Goal: Information Seeking & Learning: Learn about a topic

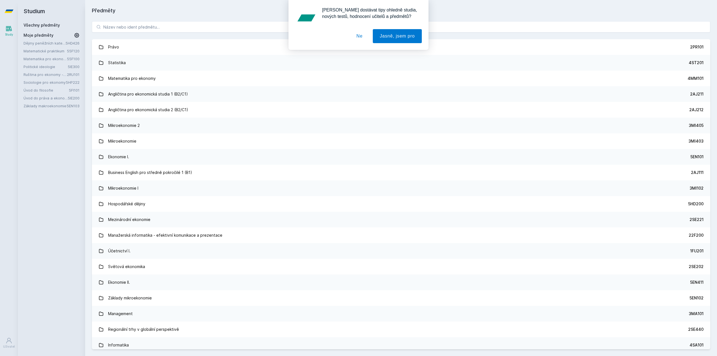
click at [187, 26] on div "[PERSON_NAME] dostávat tipy ohledně studia, nových testů, hodnocení učitelů a p…" at bounding box center [358, 25] width 717 height 50
click at [356, 33] on button "Ne" at bounding box center [360, 36] width 20 height 14
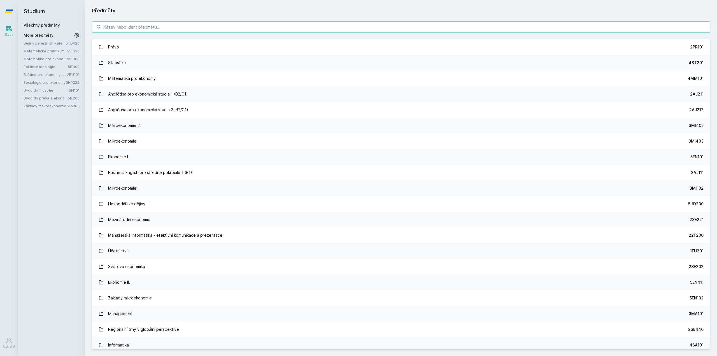
click at [303, 25] on input "search" at bounding box center [401, 26] width 619 height 11
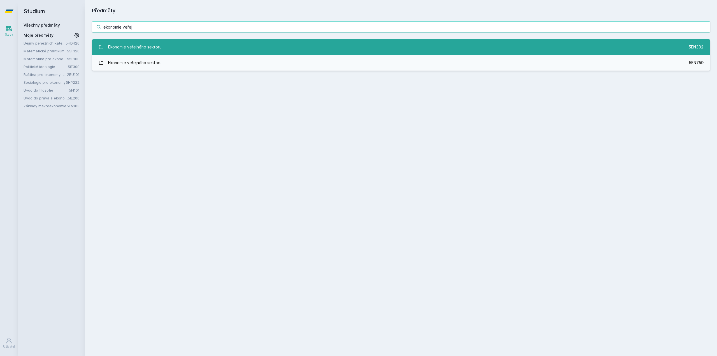
type input "ekonomie veřej"
click at [303, 46] on link "Ekonomie veřejného sektoru 5EN302" at bounding box center [401, 47] width 619 height 16
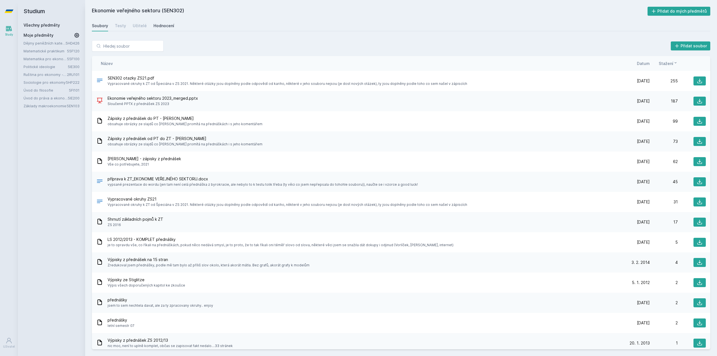
click at [159, 24] on div "Hodnocení" at bounding box center [164, 26] width 21 height 6
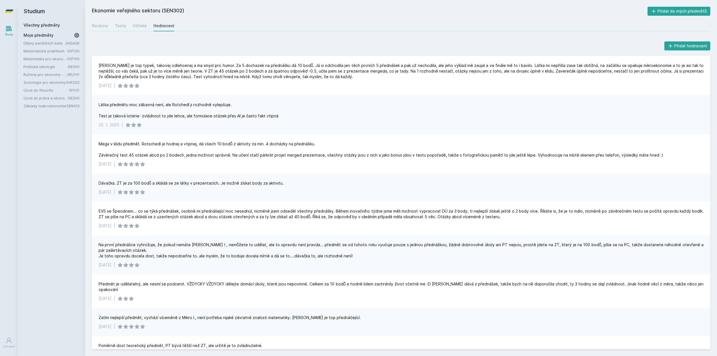
click at [41, 23] on link "Všechny předměty" at bounding box center [42, 25] width 36 height 5
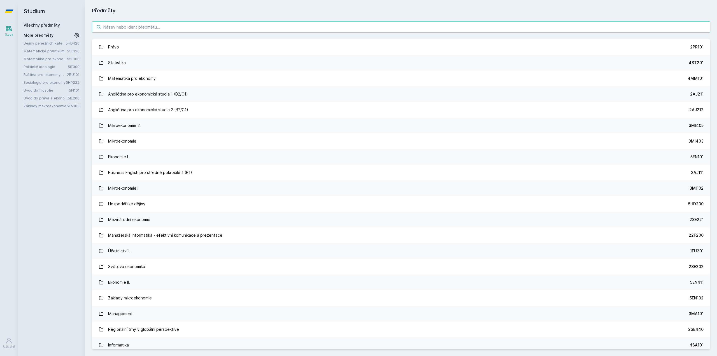
click at [140, 27] on input "search" at bounding box center [401, 26] width 619 height 11
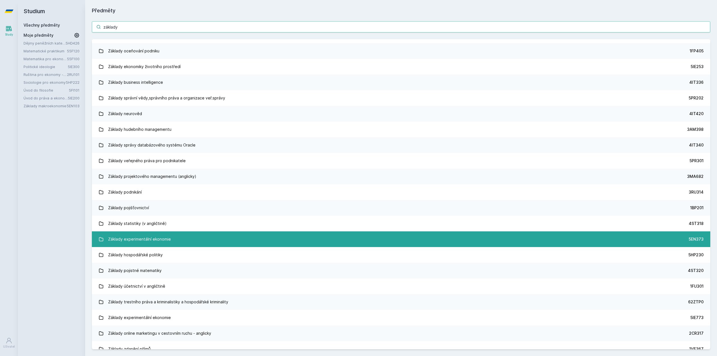
scroll to position [413, 0]
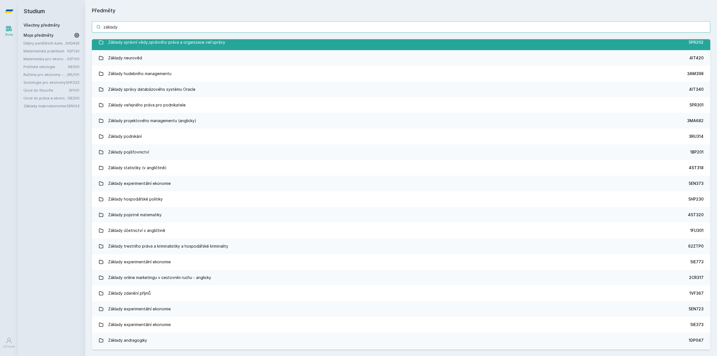
type input "základy"
click at [205, 46] on div "Základy správní vědy,správního práva a organizace veř.správy" at bounding box center [166, 42] width 117 height 11
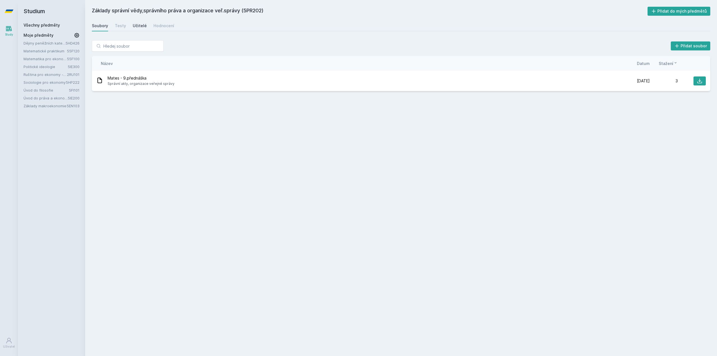
click at [143, 27] on div "Učitelé" at bounding box center [140, 26] width 14 height 6
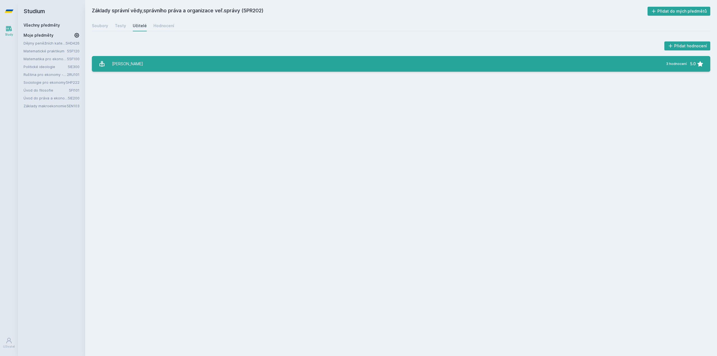
click at [182, 67] on link "Louda Tomáš 3 hodnocení 5.0" at bounding box center [401, 64] width 619 height 16
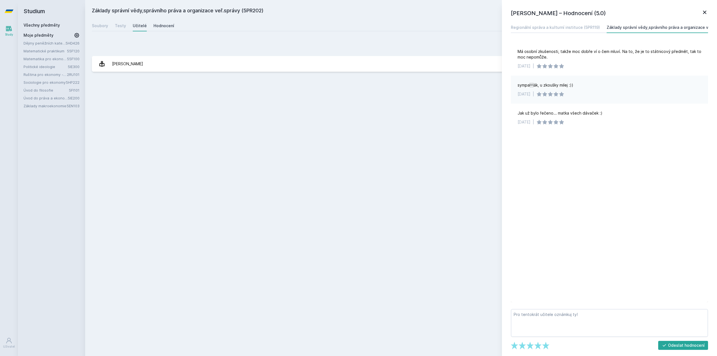
click at [159, 22] on link "Hodnocení" at bounding box center [164, 25] width 21 height 11
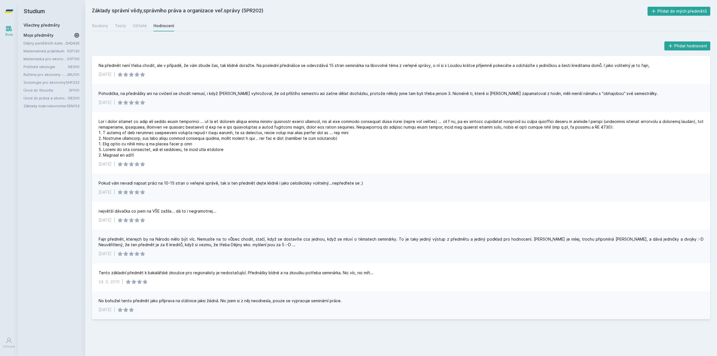
click at [42, 12] on h2 "Studium" at bounding box center [52, 11] width 56 height 22
click at [41, 24] on link "Všechny předměty" at bounding box center [42, 25] width 36 height 5
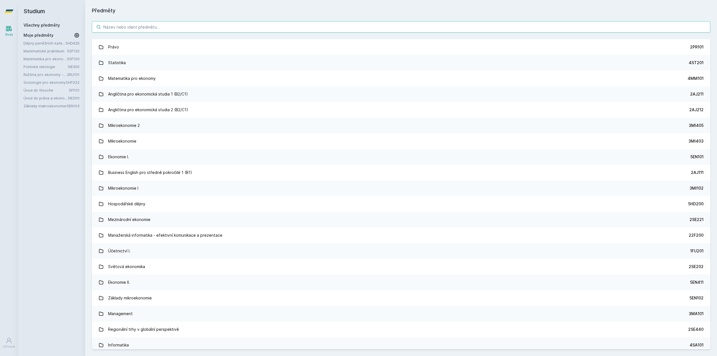
click at [208, 29] on input "search" at bounding box center [401, 26] width 619 height 11
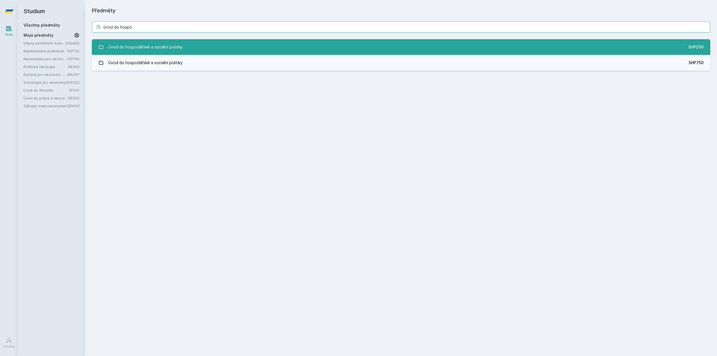
type input "úvod do hospo"
click at [199, 45] on link "Úvod do hospodářské a sociální politiky 5HP200" at bounding box center [401, 47] width 619 height 16
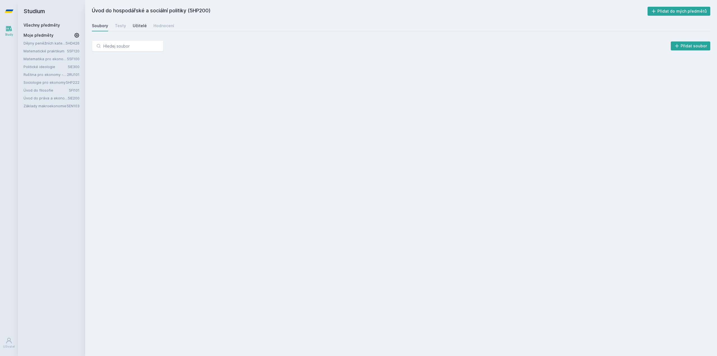
click at [134, 26] on div "Učitelé" at bounding box center [140, 26] width 14 height 6
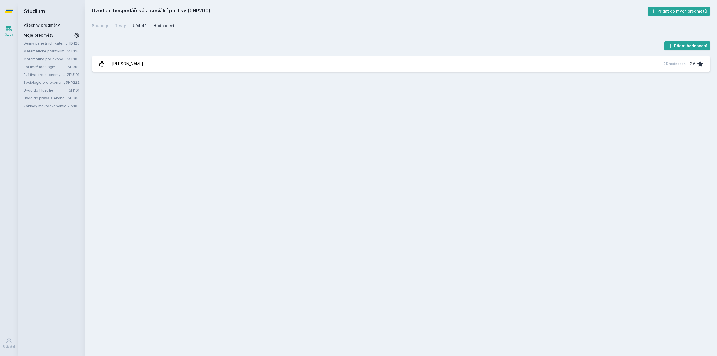
click at [157, 26] on div "Hodnocení" at bounding box center [164, 26] width 21 height 6
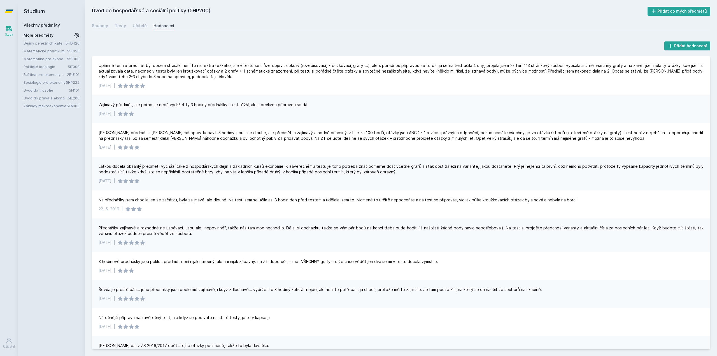
click at [47, 22] on h2 "Studium" at bounding box center [52, 11] width 56 height 22
click at [48, 22] on div "Všechny předměty" at bounding box center [52, 25] width 56 height 6
click at [48, 24] on div "Všechny předměty" at bounding box center [52, 25] width 56 height 6
click at [48, 24] on link "Všechny předměty" at bounding box center [42, 25] width 36 height 5
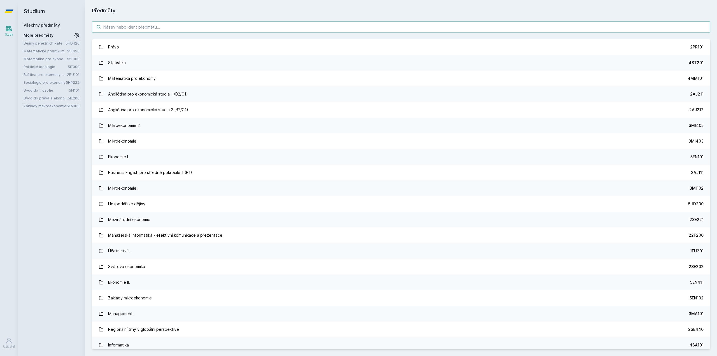
drag, startPoint x: 146, startPoint y: 26, endPoint x: 148, endPoint y: 31, distance: 5.6
click at [148, 31] on input "search" at bounding box center [401, 26] width 619 height 11
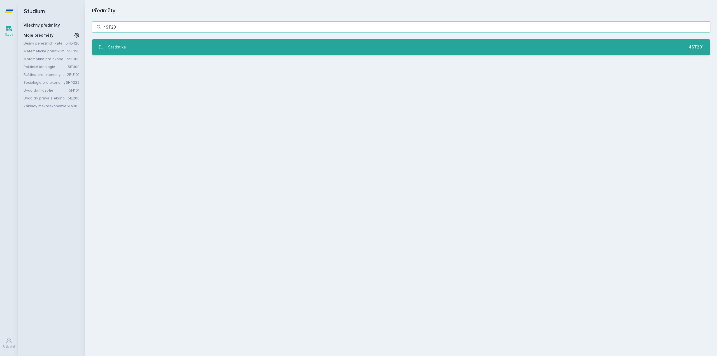
type input "4ST201"
click at [149, 49] on link "Statistika 4ST201" at bounding box center [401, 47] width 619 height 16
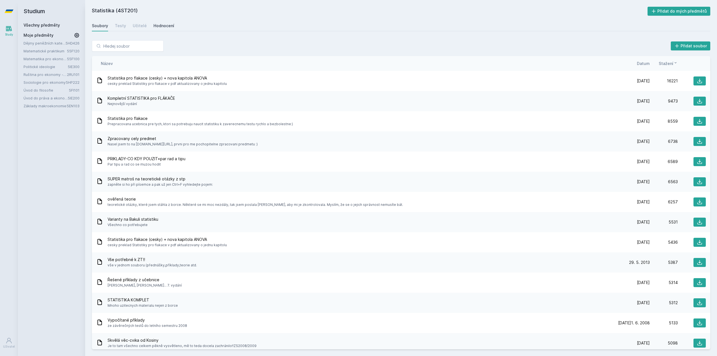
click at [161, 21] on link "Hodnocení" at bounding box center [164, 25] width 21 height 11
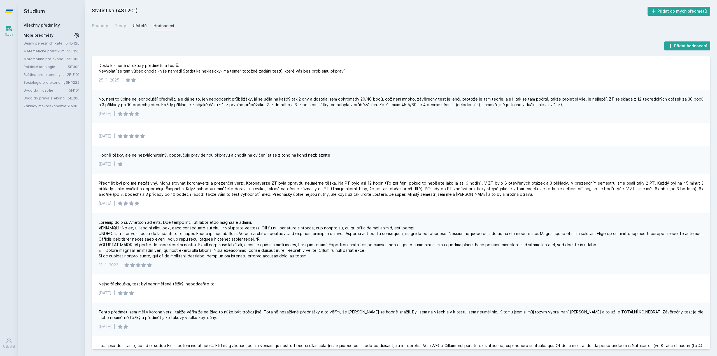
click at [142, 26] on div "Učitelé" at bounding box center [140, 26] width 14 height 6
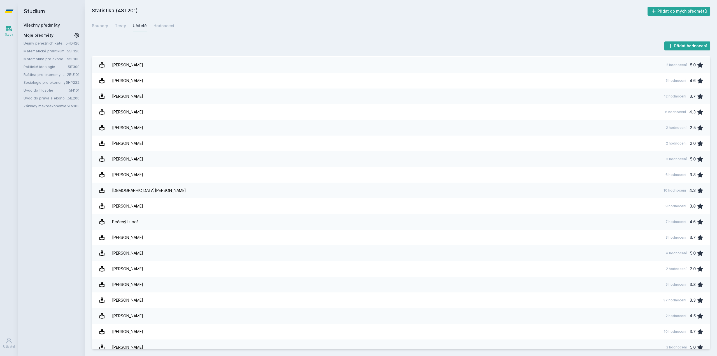
scroll to position [485, 0]
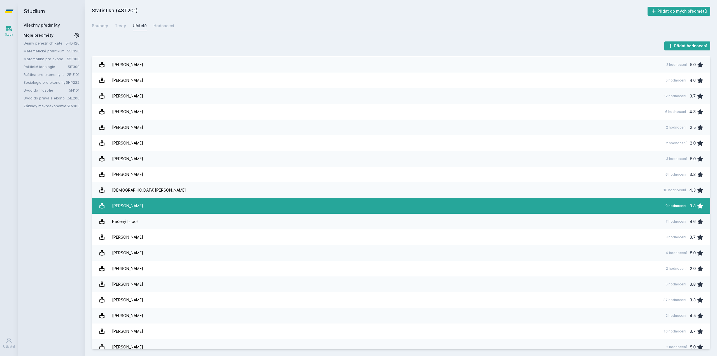
click at [273, 201] on link "Pecáková Iva 9 hodnocení 3.8" at bounding box center [401, 206] width 619 height 16
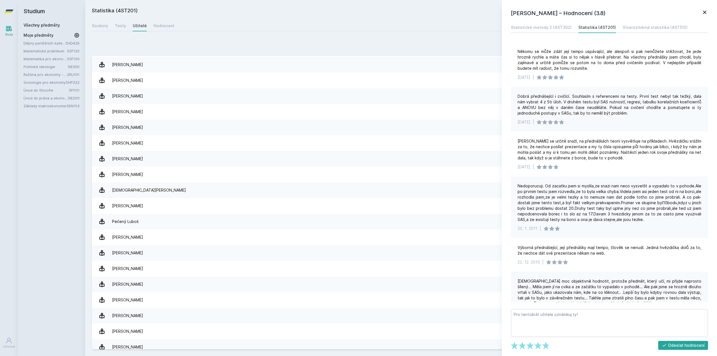
click at [56, 24] on link "Všechny předměty" at bounding box center [42, 25] width 36 height 5
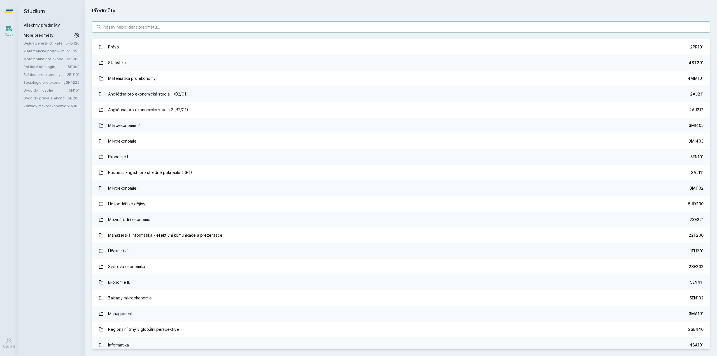
click at [199, 27] on input "search" at bounding box center [401, 26] width 619 height 11
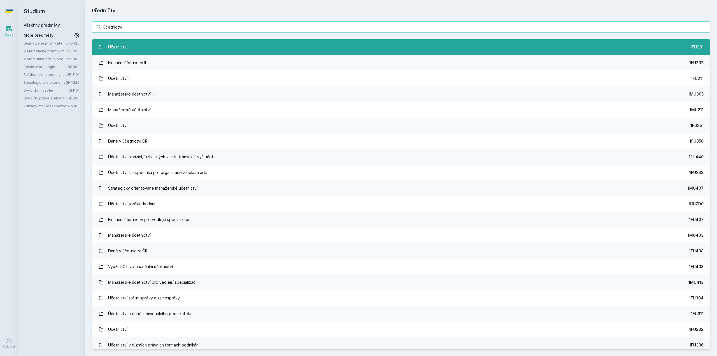
type input "účetnictví"
click at [238, 50] on link "Účetnictví I. 1FU201" at bounding box center [401, 47] width 619 height 16
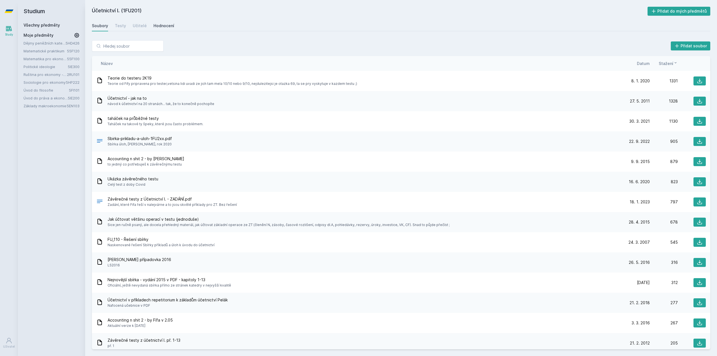
click at [162, 27] on div "Hodnocení" at bounding box center [164, 26] width 21 height 6
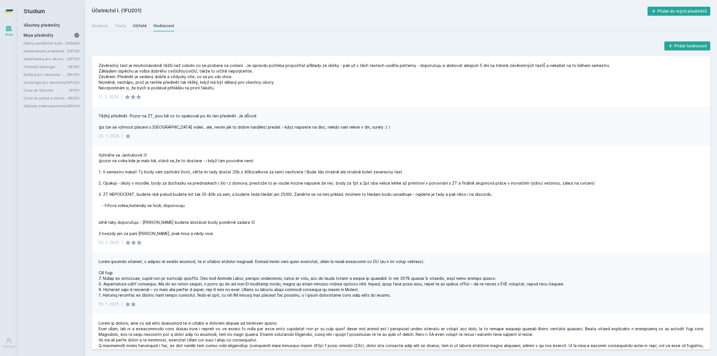
click at [138, 27] on div "Učitelé" at bounding box center [140, 26] width 14 height 6
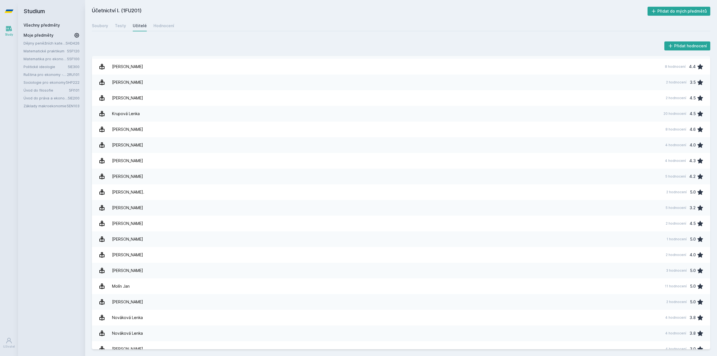
scroll to position [264, 0]
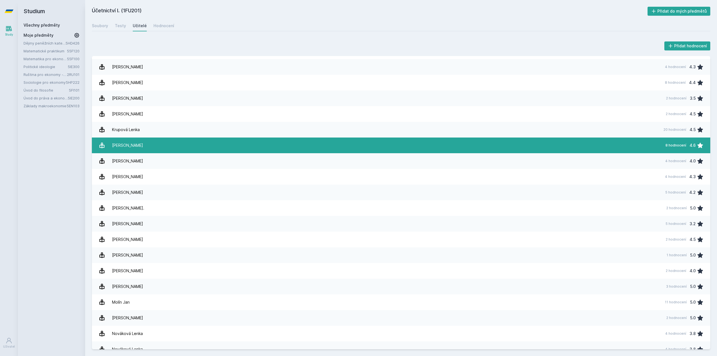
click at [556, 145] on link "Křivanec Oto 8 hodnocení 4.6" at bounding box center [401, 146] width 619 height 16
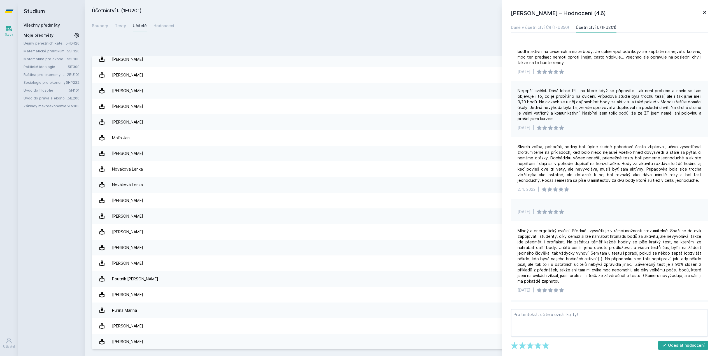
scroll to position [404, 0]
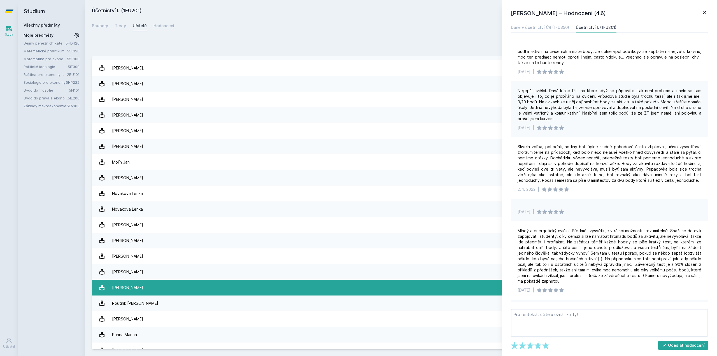
click at [217, 288] on link "Pospíšil Jiří 5 hodnocení 2.2" at bounding box center [401, 288] width 619 height 16
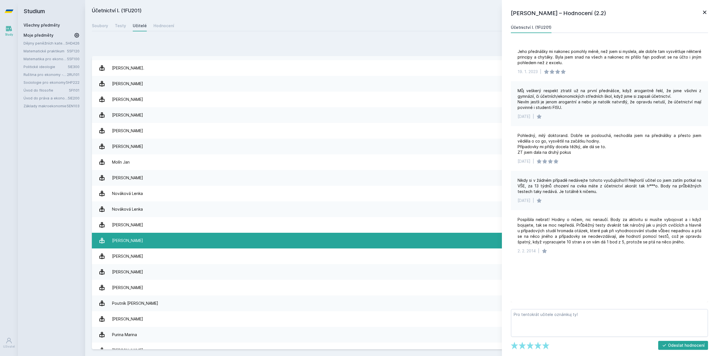
click at [205, 247] on link "Pelák Jiří 35 hodnocení 4.7" at bounding box center [401, 241] width 619 height 16
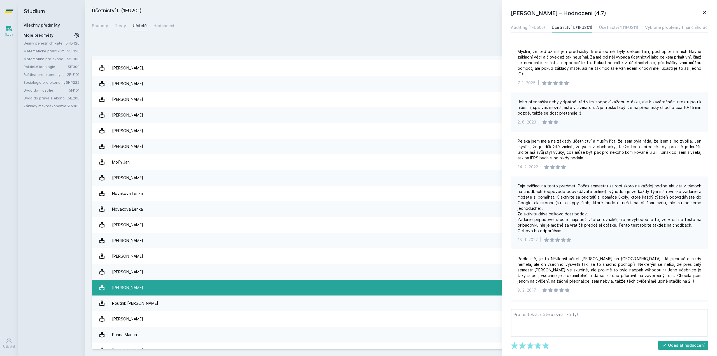
click at [213, 293] on link "Pospíšil Jiří 5 hodnocení 2.2" at bounding box center [401, 288] width 619 height 16
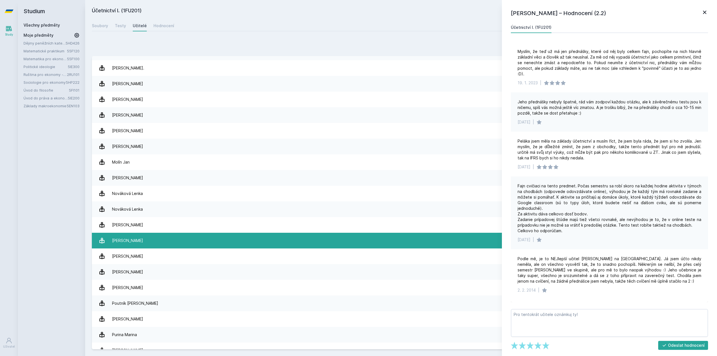
click at [164, 243] on link "Pelák Jiří 35 hodnocení 4.7" at bounding box center [401, 241] width 619 height 16
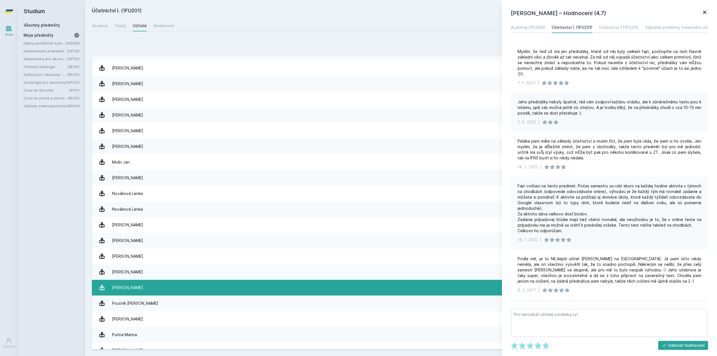
click at [169, 292] on link "Pospíšil Jiří 5 hodnocení 2.2" at bounding box center [401, 288] width 619 height 16
click at [157, 291] on link "Pospíšil Jiří 5 hodnocení 2.2" at bounding box center [401, 288] width 619 height 16
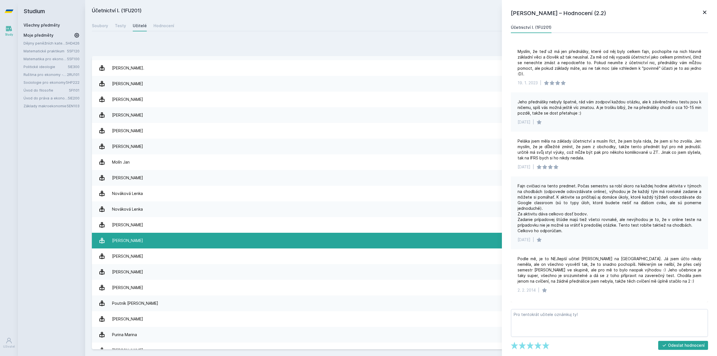
click at [183, 238] on link "Pelák Jiří 35 hodnocení 4.7" at bounding box center [401, 241] width 619 height 16
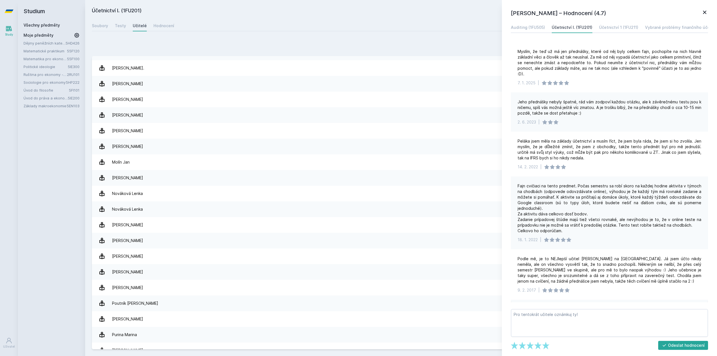
click at [47, 25] on link "Všechny předměty" at bounding box center [42, 25] width 36 height 5
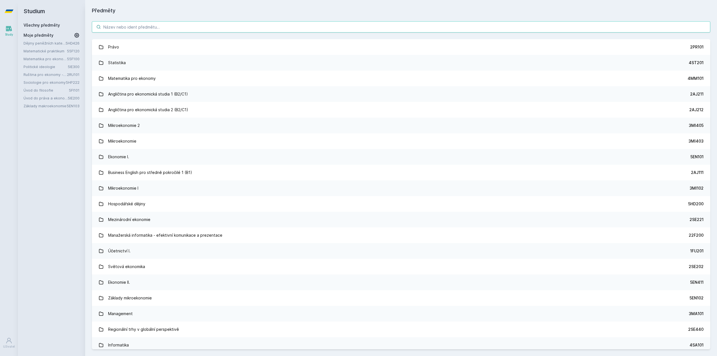
click at [184, 29] on input "search" at bounding box center [401, 26] width 619 height 11
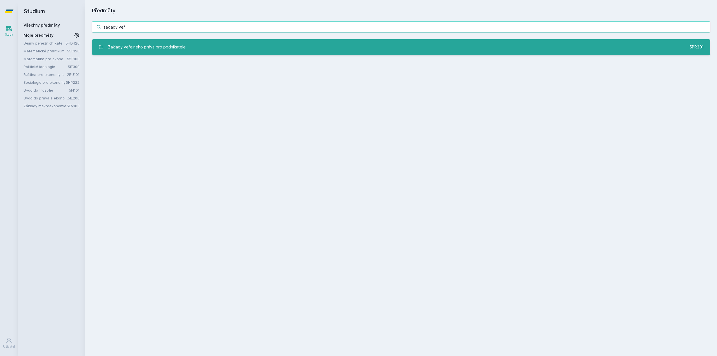
type input "základy veř"
click at [176, 47] on div "Základy veřejného práva pro podnikatele" at bounding box center [147, 46] width 78 height 11
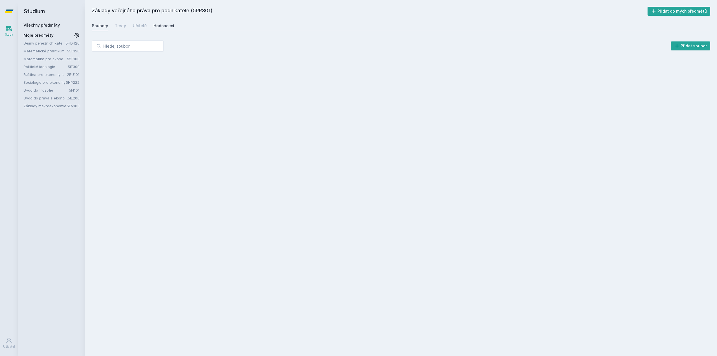
click at [166, 27] on div "Hodnocení" at bounding box center [164, 26] width 21 height 6
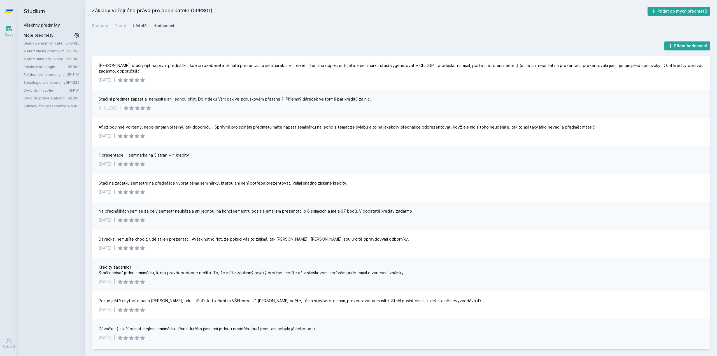
click at [143, 30] on link "Učitelé" at bounding box center [140, 25] width 14 height 11
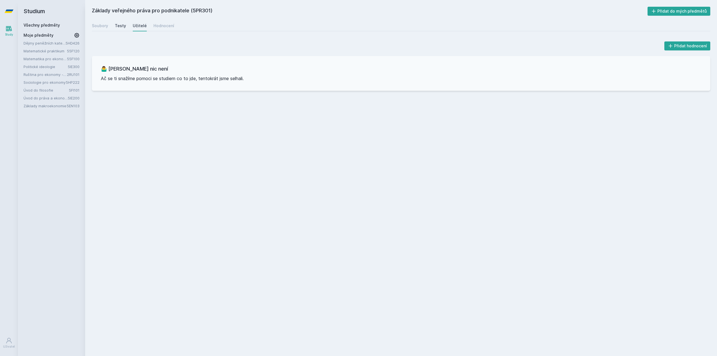
click at [117, 26] on div "Testy" at bounding box center [120, 26] width 11 height 6
click at [101, 27] on div "Soubory" at bounding box center [100, 26] width 16 height 6
click at [168, 29] on link "Hodnocení" at bounding box center [164, 25] width 21 height 11
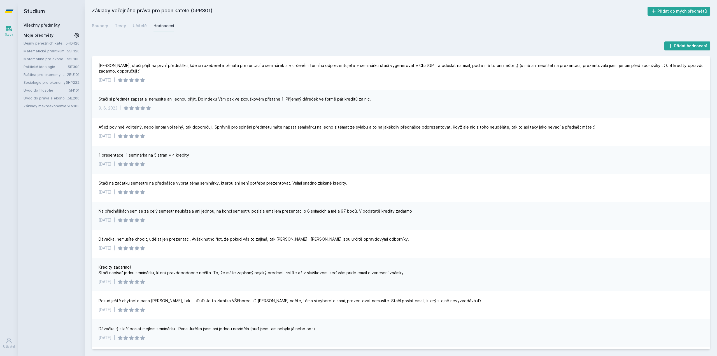
click at [48, 30] on div "Všechny předměty Moje předměty Dějiny peněžních kategorií a institucí 5HD426 Ma…" at bounding box center [52, 65] width 56 height 86
click at [48, 25] on link "Všechny předměty" at bounding box center [42, 25] width 36 height 5
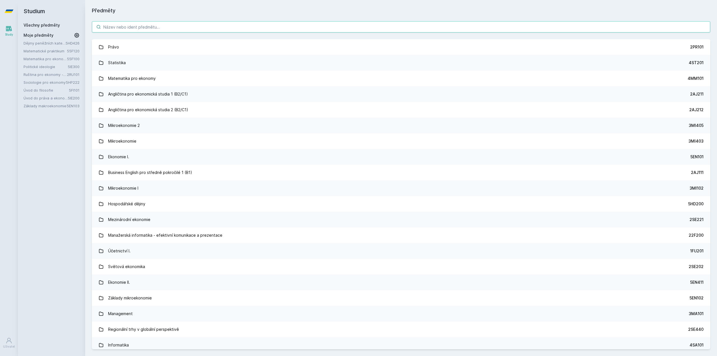
click at [149, 25] on input "search" at bounding box center [401, 26] width 619 height 11
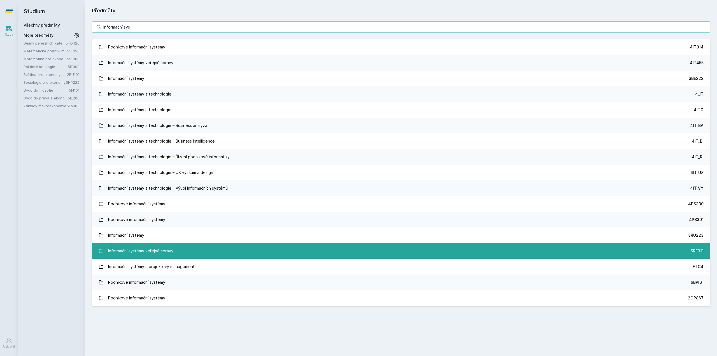
type input "informační sys"
click at [254, 247] on link "Informační systémy veřejné správy 5RE311" at bounding box center [401, 251] width 619 height 16
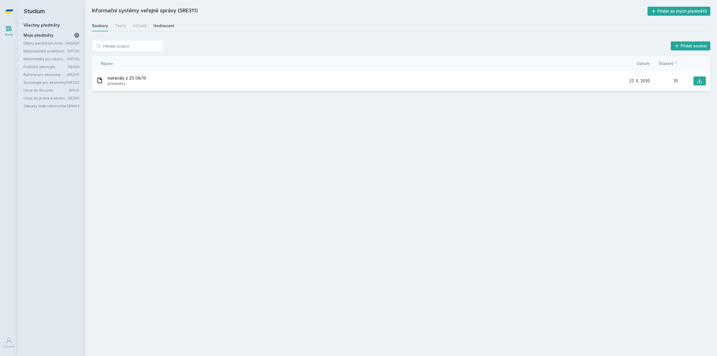
click at [163, 23] on link "Hodnocení" at bounding box center [164, 25] width 21 height 11
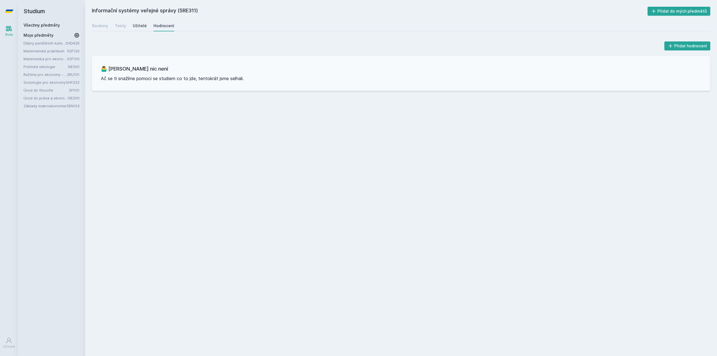
click at [138, 29] on link "Učitelé" at bounding box center [140, 25] width 14 height 11
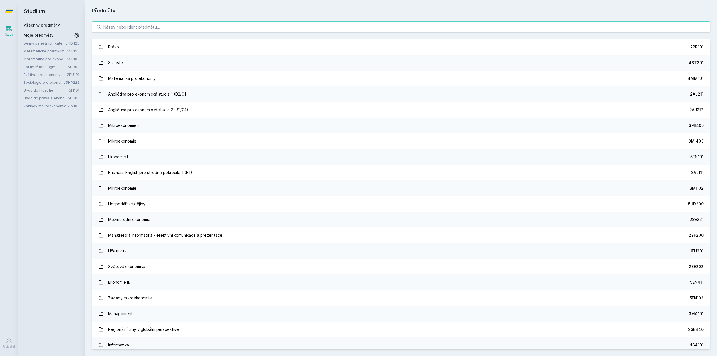
click at [269, 27] on input "search" at bounding box center [401, 26] width 619 height 11
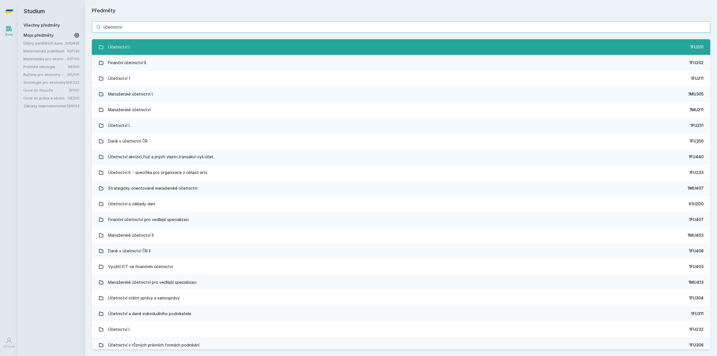
type input "účetnictví"
click at [264, 43] on link "Účetnictví I. 1FU201" at bounding box center [401, 47] width 619 height 16
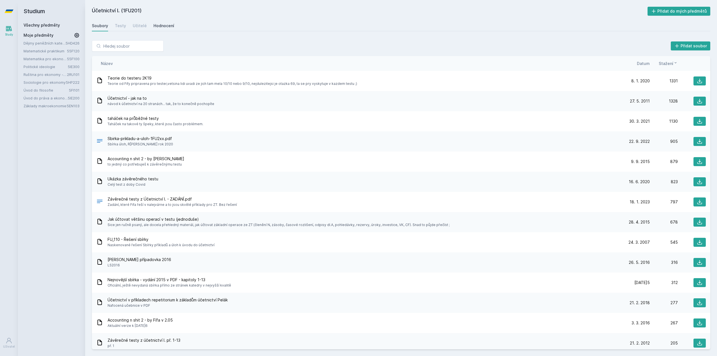
click at [157, 25] on div "Hodnocení" at bounding box center [164, 26] width 21 height 6
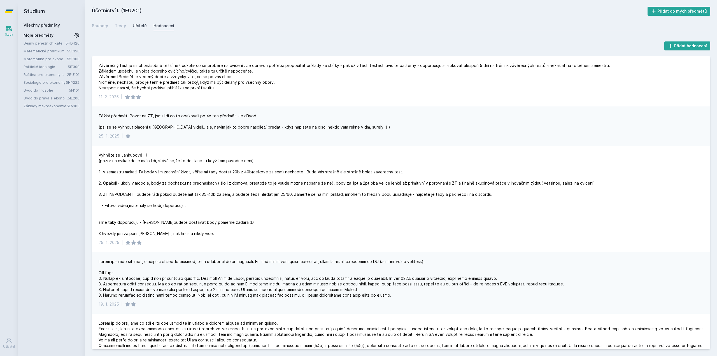
click at [134, 25] on div "Učitelé" at bounding box center [140, 26] width 14 height 6
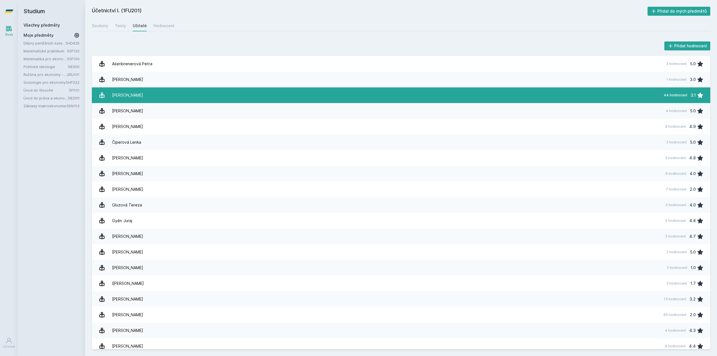
click at [174, 96] on link "[PERSON_NAME] 44 hodnocení 3.1" at bounding box center [401, 95] width 619 height 16
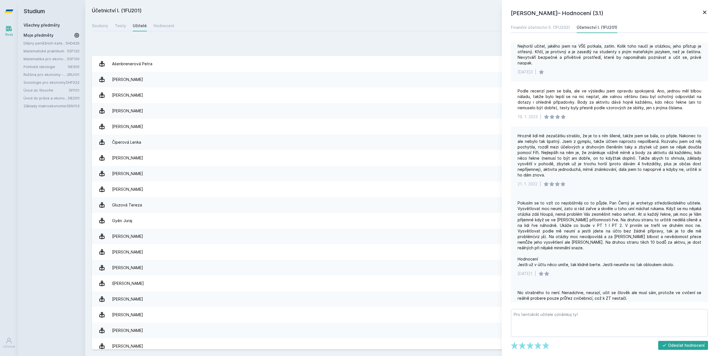
scroll to position [168, 0]
